Goal: Task Accomplishment & Management: Manage account settings

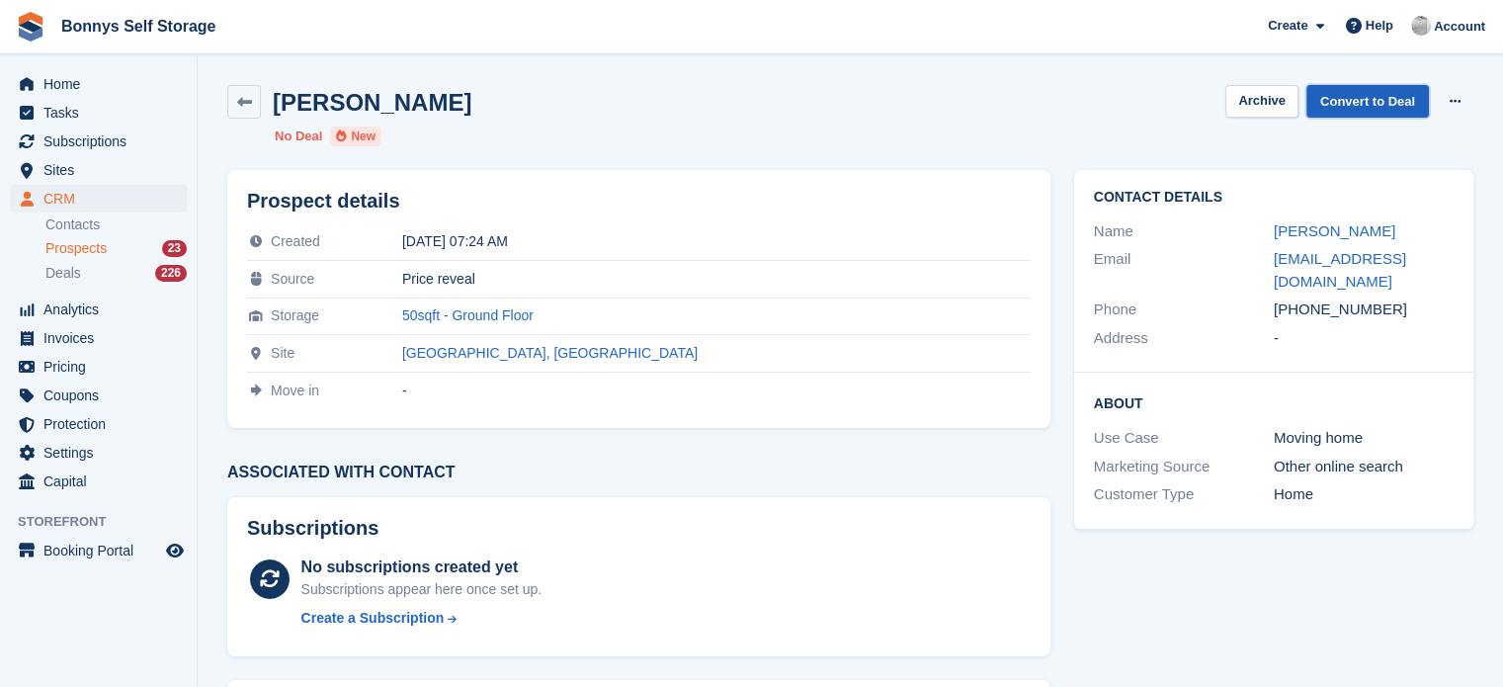
click at [1363, 111] on link "Convert to Deal" at bounding box center [1367, 101] width 123 height 33
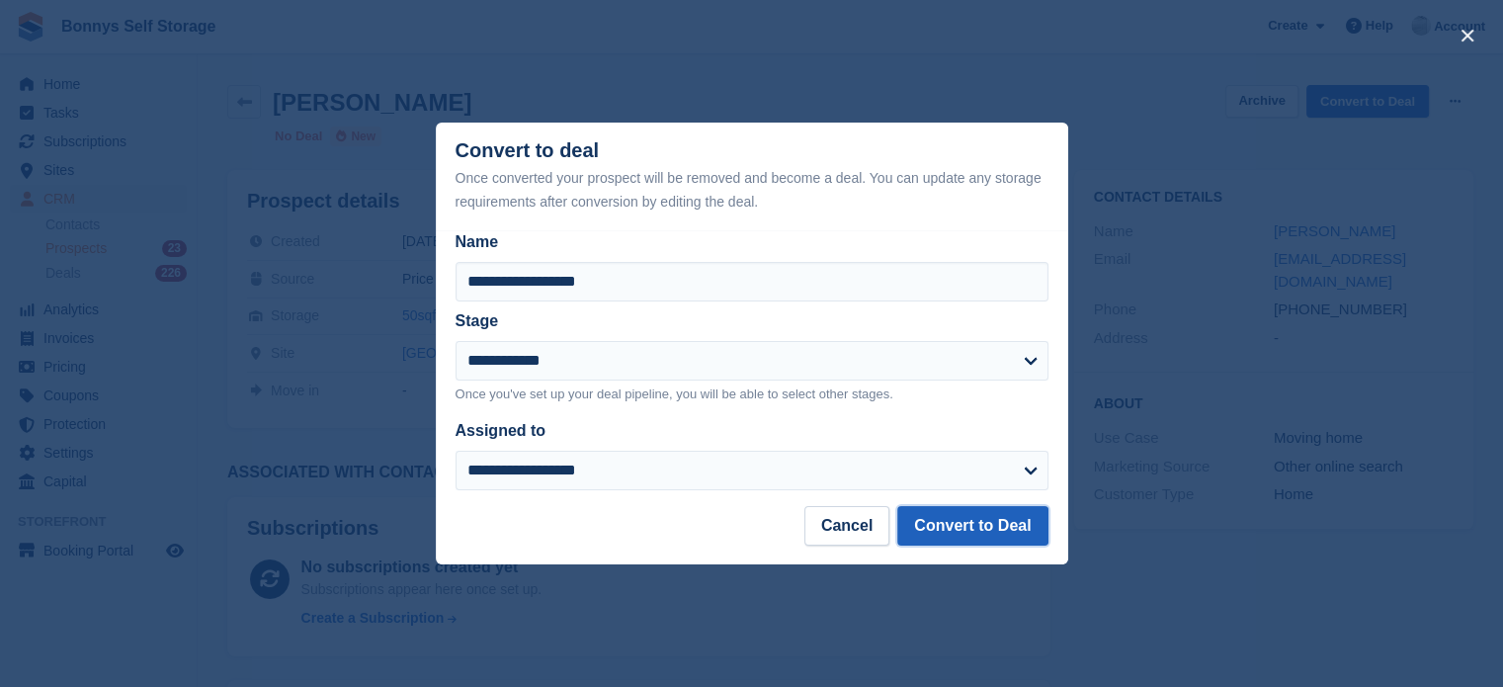
click at [977, 527] on button "Convert to Deal" at bounding box center [972, 526] width 150 height 40
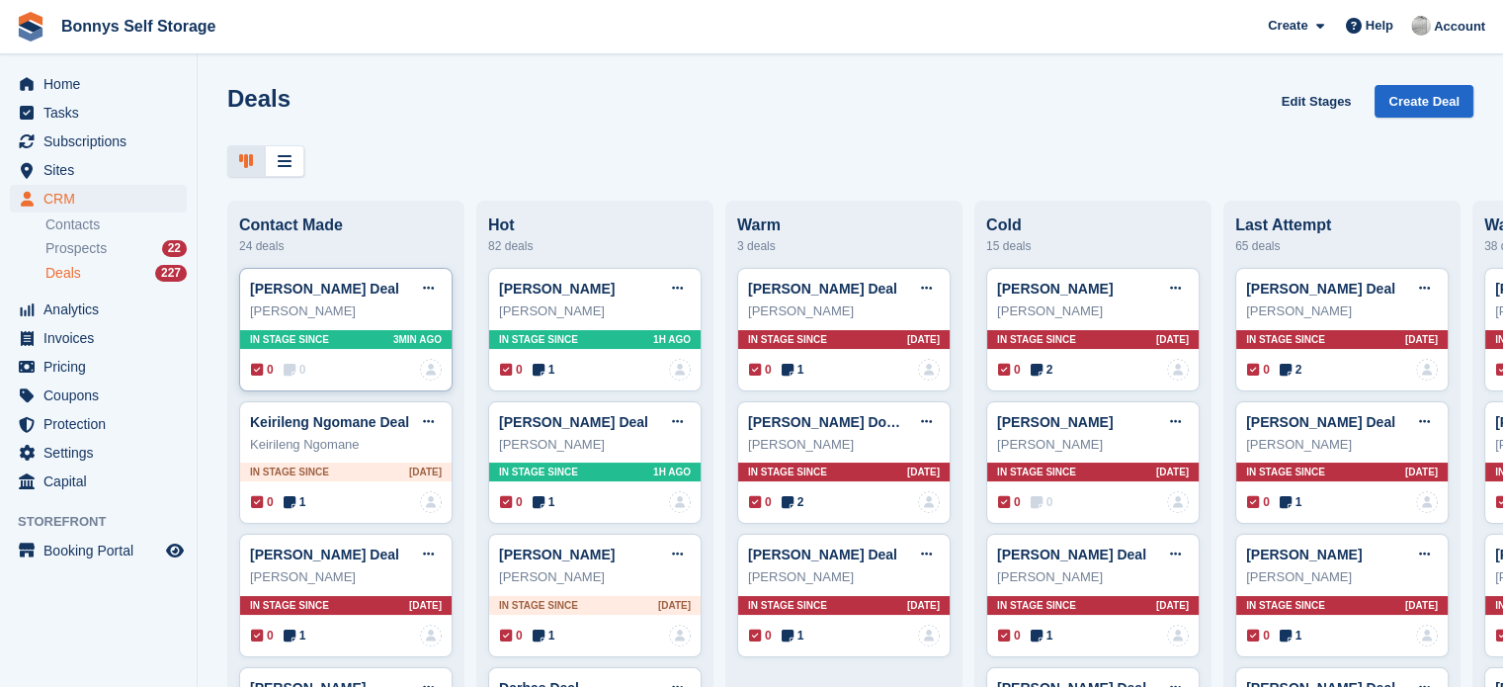
click at [294, 366] on span "0" at bounding box center [295, 370] width 23 height 18
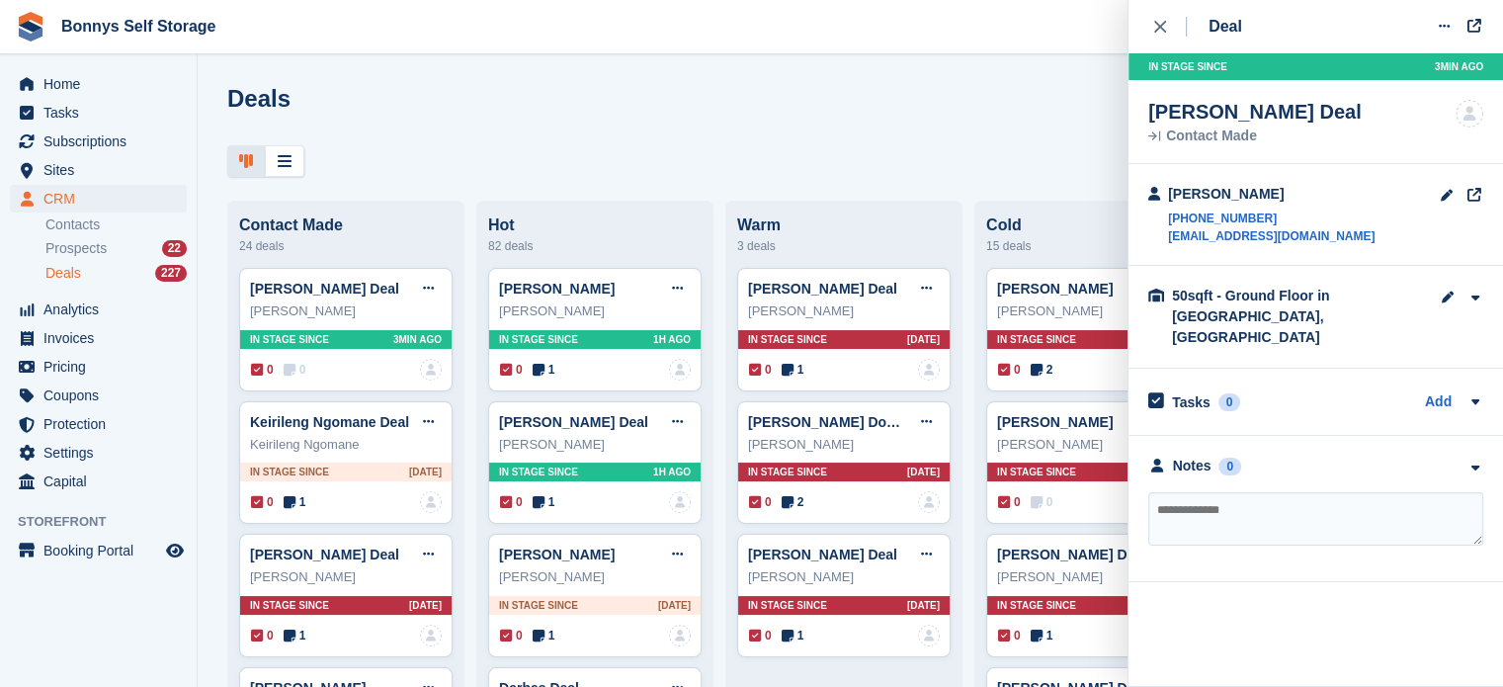
drag, startPoint x: 1368, startPoint y: 487, endPoint x: 1360, endPoint y: 478, distance: 12.6
click at [1367, 492] on textarea at bounding box center [1315, 518] width 335 height 53
type textarea "**********"
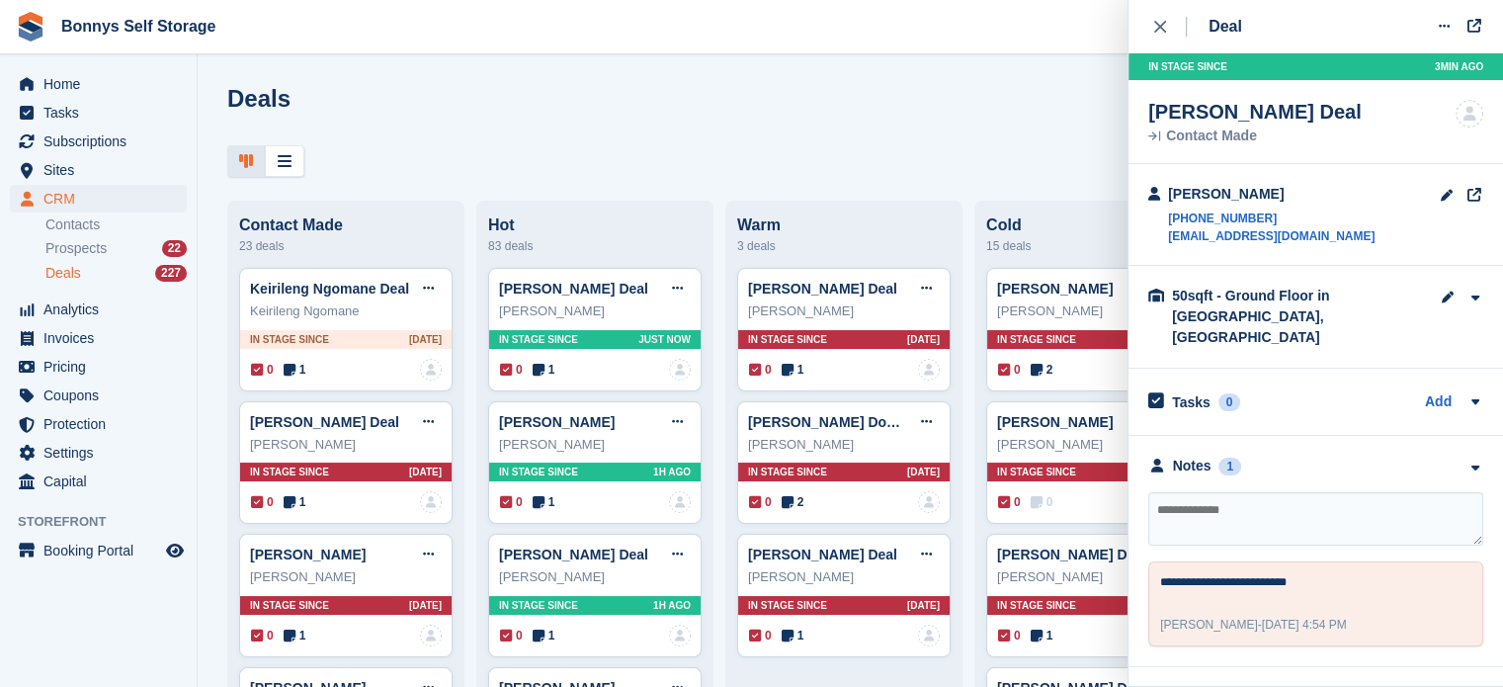
drag, startPoint x: 498, startPoint y: 128, endPoint x: 170, endPoint y: 206, distance: 337.0
click at [498, 128] on div "Deals Edit Stages Create Deal" at bounding box center [850, 113] width 1246 height 56
click at [96, 87] on span "Home" at bounding box center [102, 84] width 119 height 28
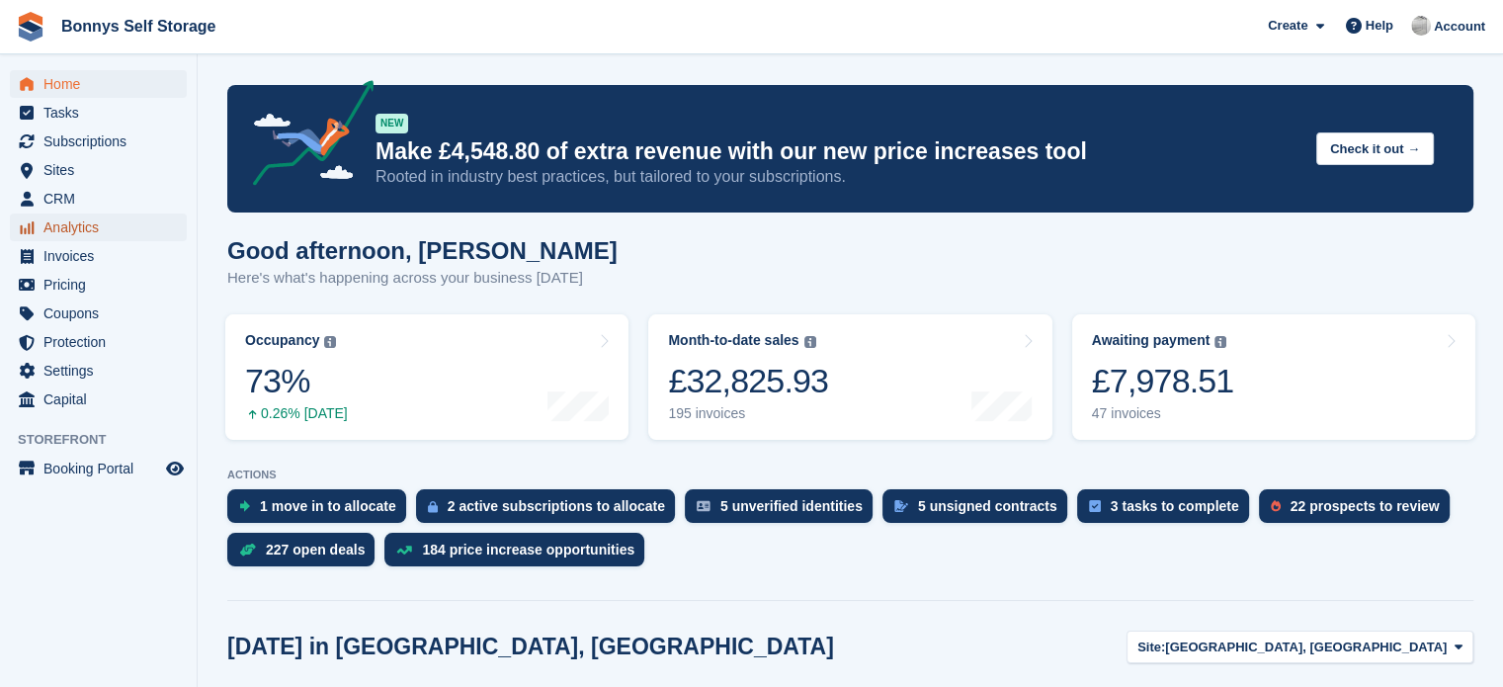
click at [87, 228] on span "Analytics" at bounding box center [102, 227] width 119 height 28
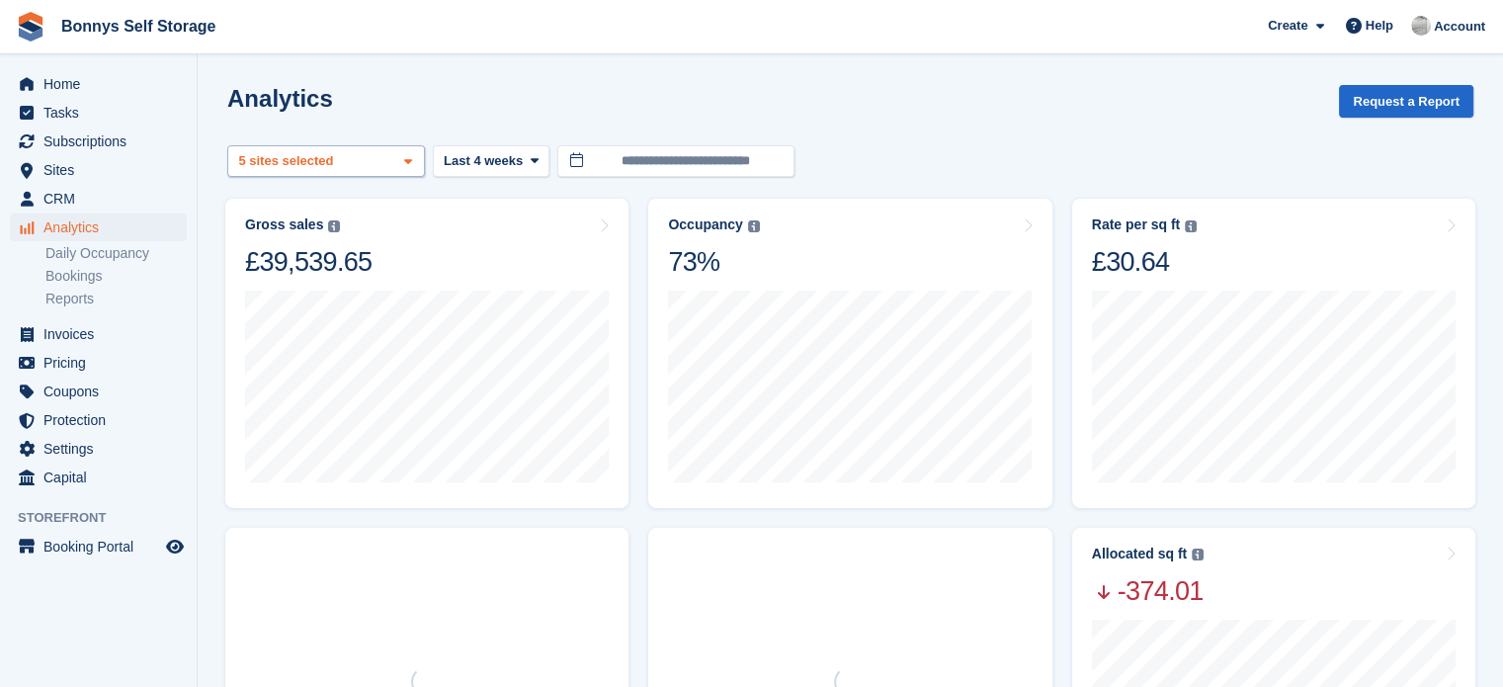
click at [387, 175] on div "Great Yarmouth, Norfolk 2 sites selected 3 sites selected 4 sites selected 5 si…" at bounding box center [326, 161] width 198 height 33
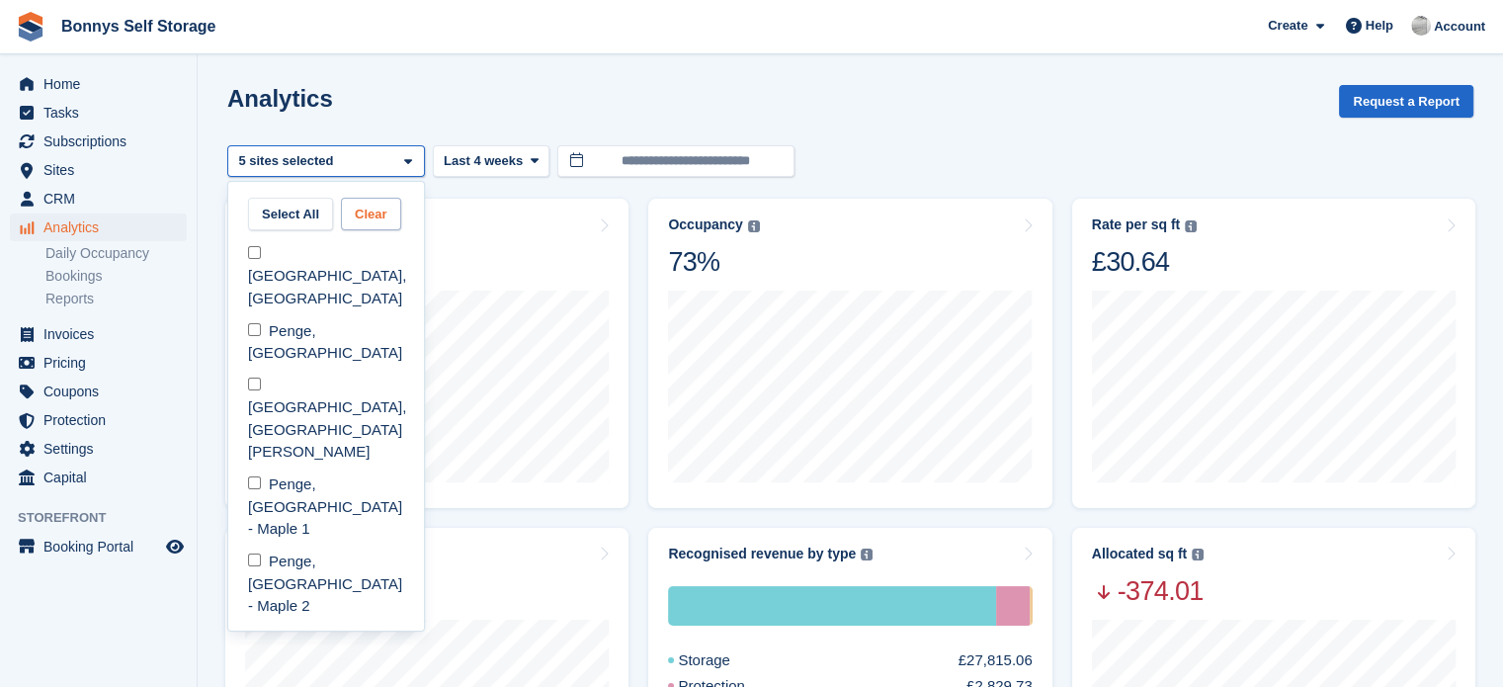
click at [378, 214] on button "Clear" at bounding box center [371, 214] width 60 height 33
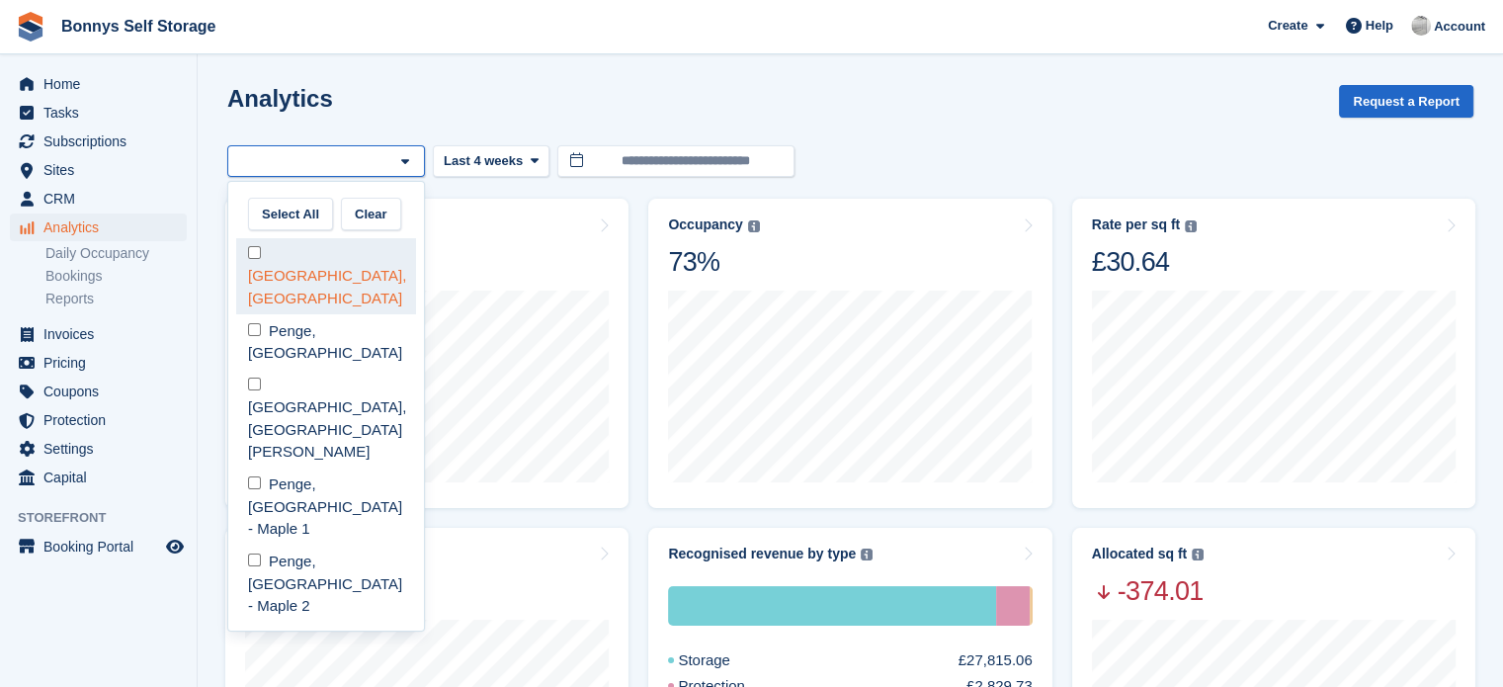
click at [285, 251] on div "[GEOGRAPHIC_DATA], [GEOGRAPHIC_DATA]" at bounding box center [326, 276] width 180 height 77
select select "****"
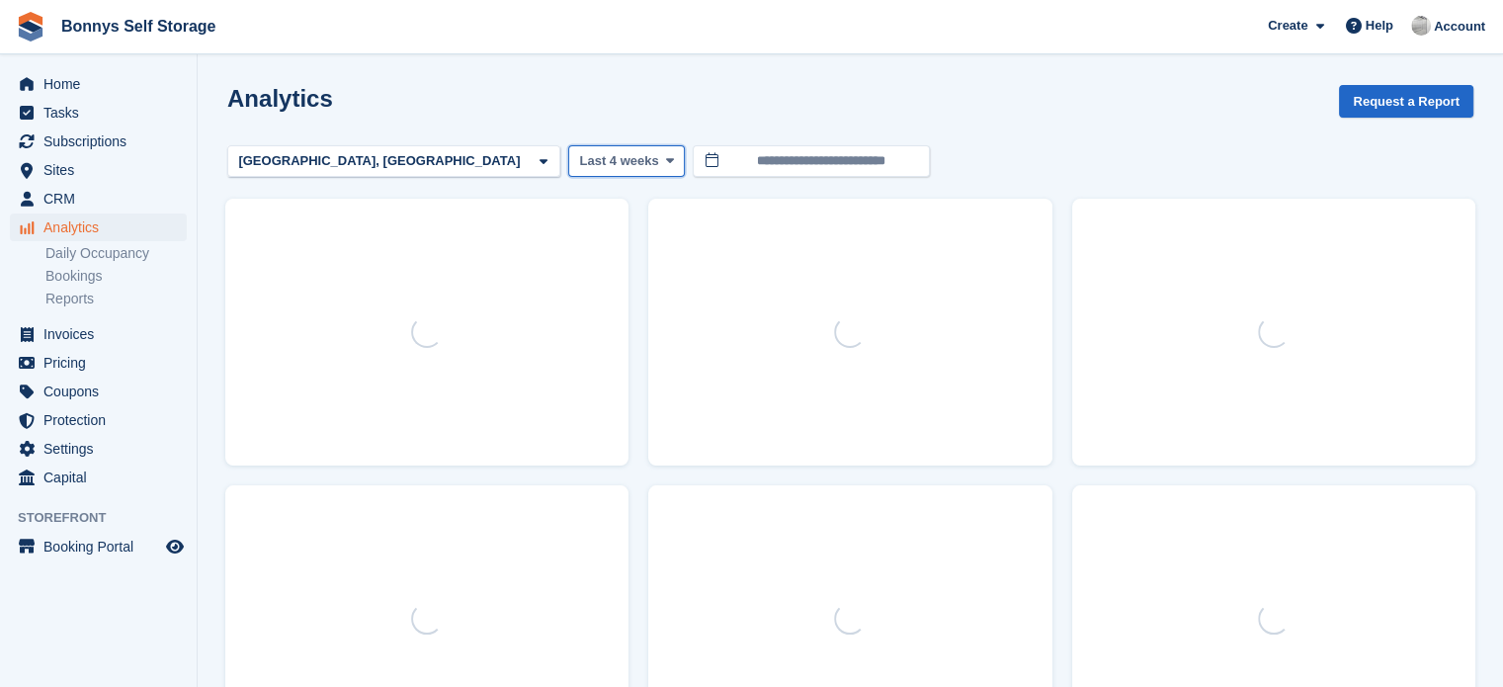
click at [579, 163] on span "Last 4 weeks" at bounding box center [618, 161] width 79 height 20
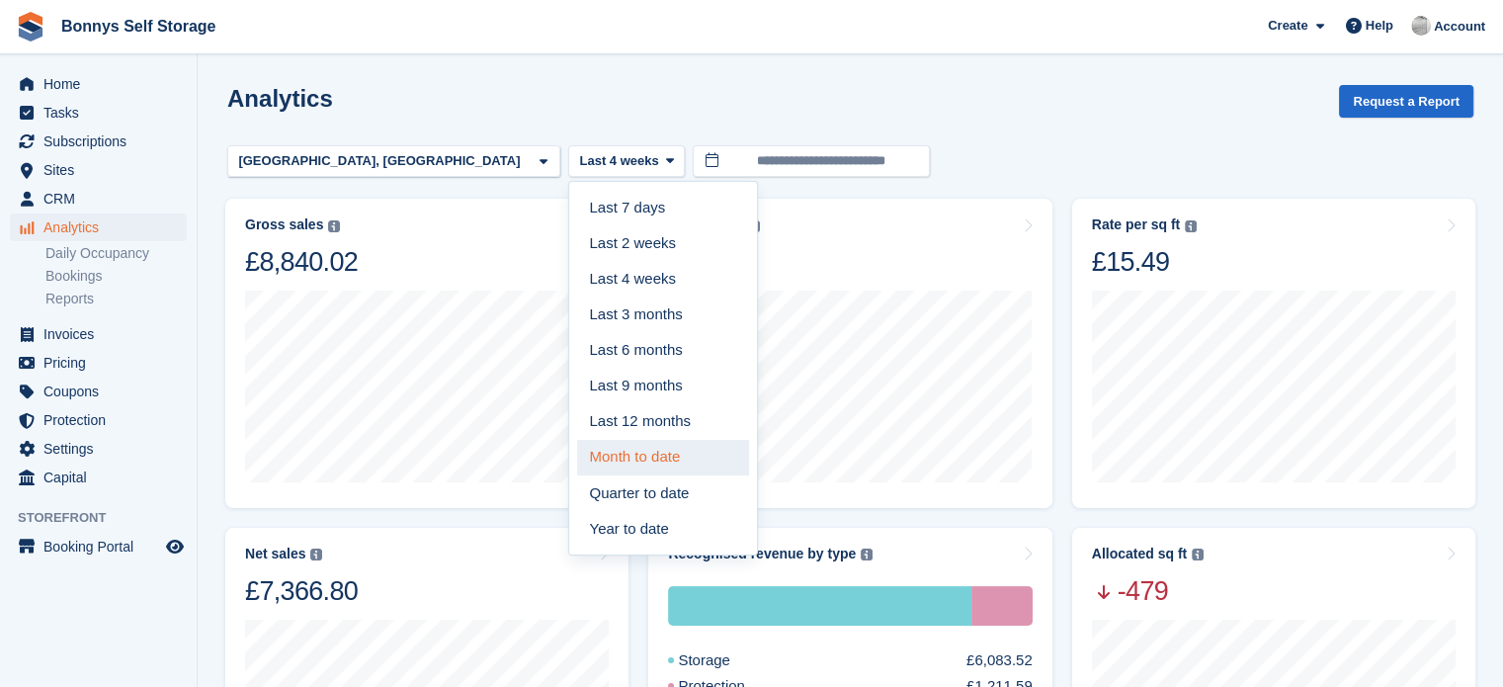
click at [577, 446] on link "Month to date" at bounding box center [663, 458] width 172 height 36
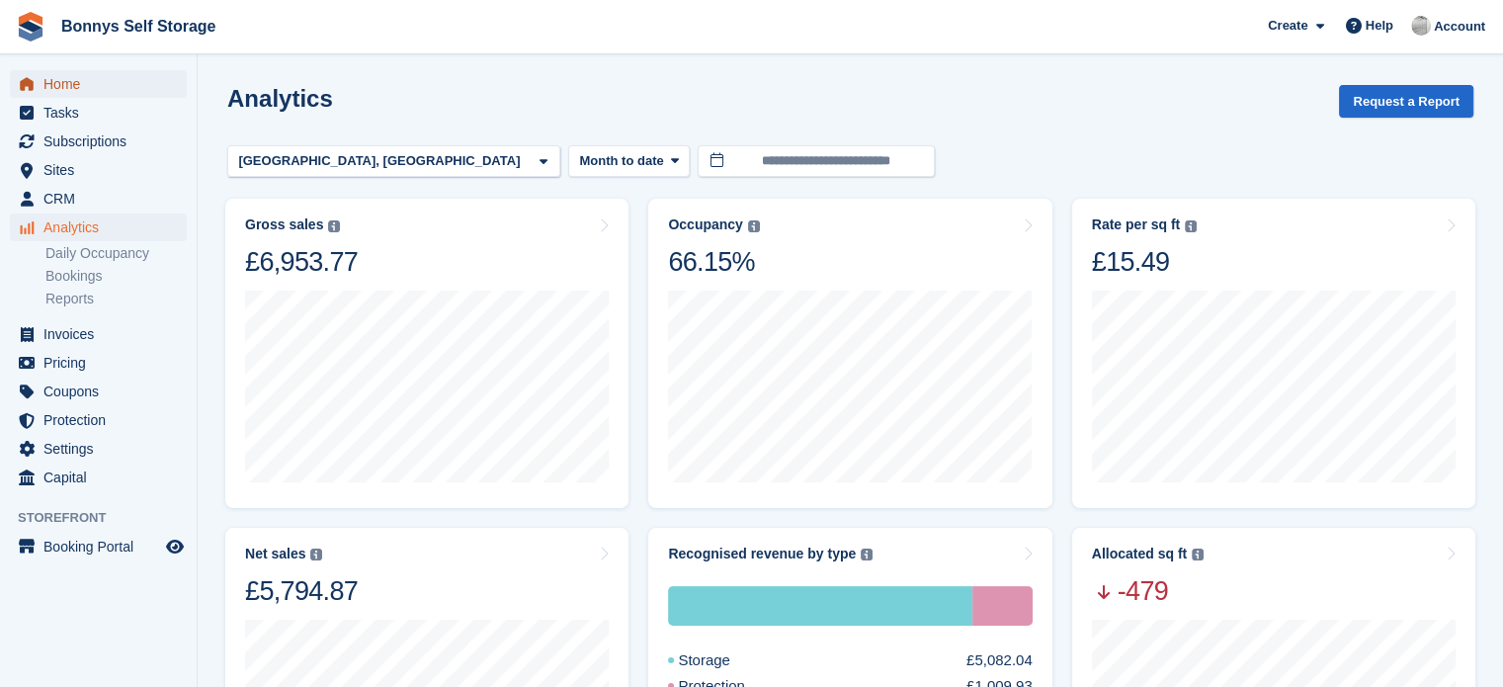
click at [88, 77] on span "Home" at bounding box center [102, 84] width 119 height 28
